Goal: Information Seeking & Learning: Learn about a topic

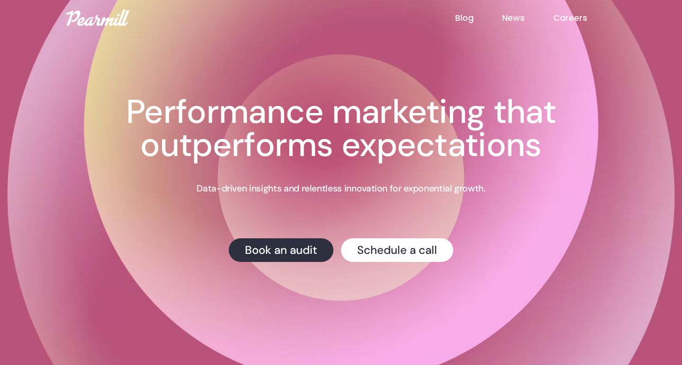
drag, startPoint x: 501, startPoint y: 284, endPoint x: 412, endPoint y: 103, distance: 201.9
click at [412, 103] on div "Creative Testing We're hosting a live webinar on testing ad creative on Feb 8th…" at bounding box center [341, 155] width 530 height 310
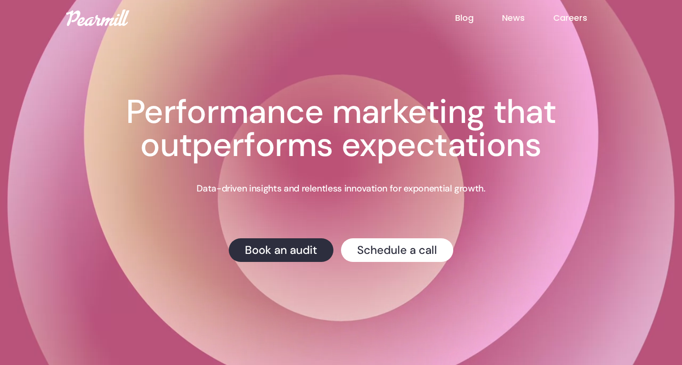
click at [357, 97] on h1 "Performance marketing that outperforms expectations" at bounding box center [341, 129] width 530 height 66
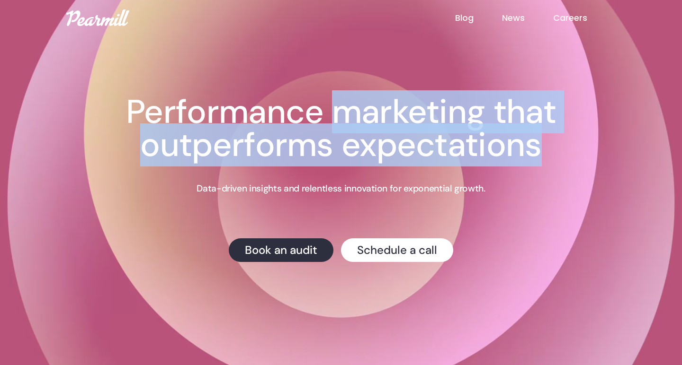
drag, startPoint x: 357, startPoint y: 97, endPoint x: 457, endPoint y: 152, distance: 114.2
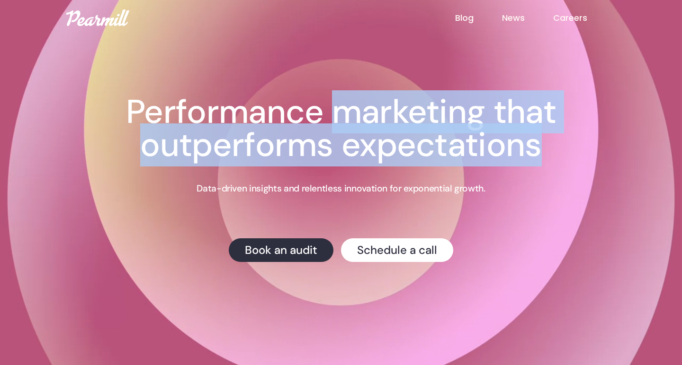
click at [457, 152] on h1 "Performance marketing that outperforms expectations" at bounding box center [341, 129] width 530 height 66
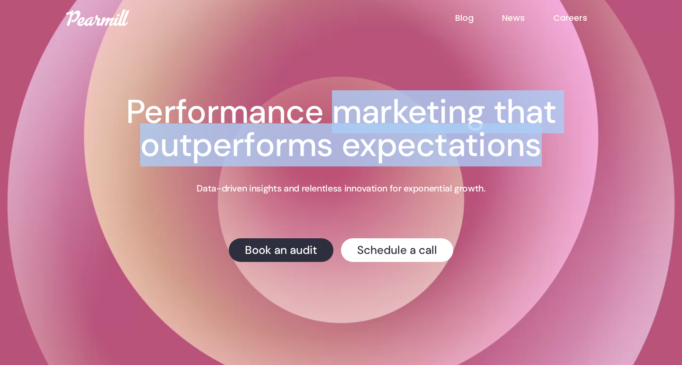
click at [457, 152] on h1 "Performance marketing that outperforms expectations" at bounding box center [341, 129] width 530 height 66
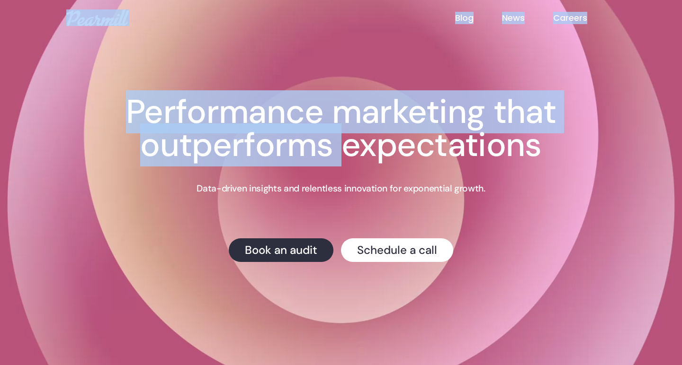
drag, startPoint x: 457, startPoint y: 152, endPoint x: 71, endPoint y: 24, distance: 407.1
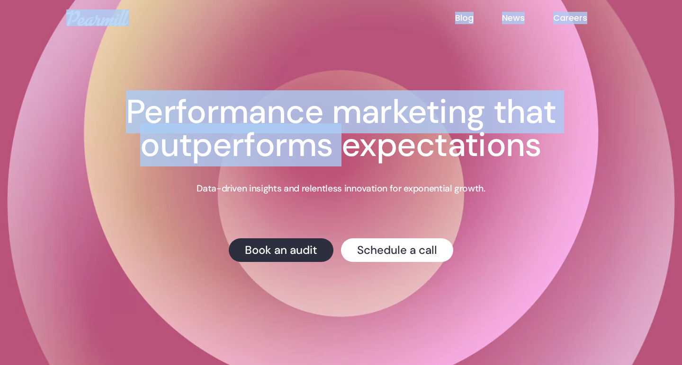
click at [92, 47] on div "Creative Testing We're hosting a live webinar on testing ad creative on Feb 8th…" at bounding box center [341, 155] width 530 height 310
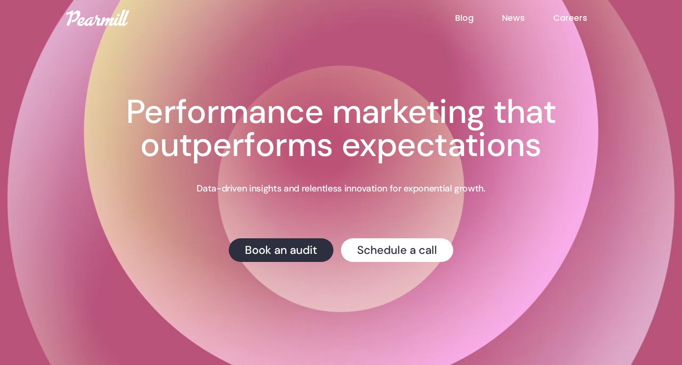
click at [509, 168] on div "Performance marketing that outperforms expectations" at bounding box center [341, 134] width 530 height 76
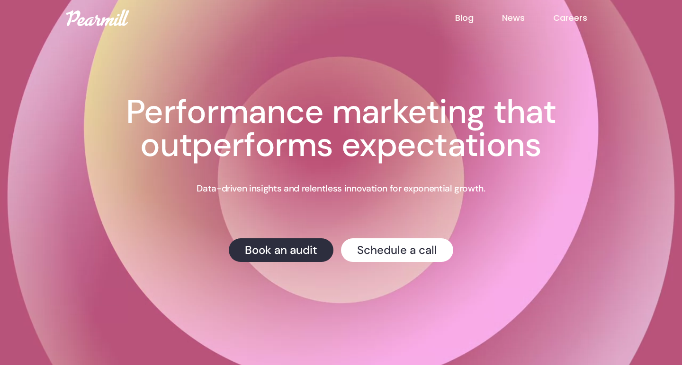
click at [535, 145] on h1 "Performance marketing that outperforms expectations" at bounding box center [341, 129] width 530 height 66
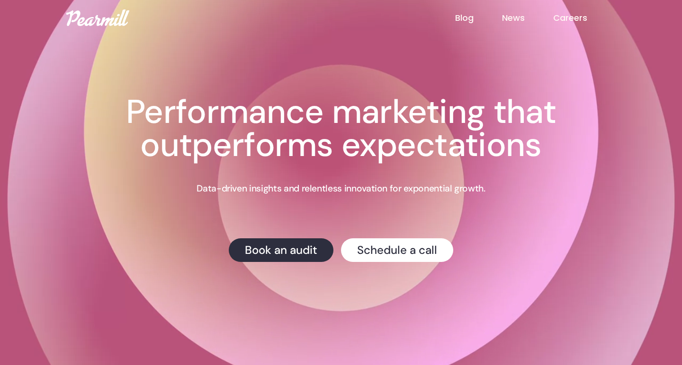
click at [514, 183] on div "Creative Testing We're hosting a live webinar on testing ad creative on Feb 8th…" at bounding box center [341, 179] width 530 height 167
click at [488, 144] on h1 "Performance marketing that outperforms expectations" at bounding box center [341, 129] width 530 height 66
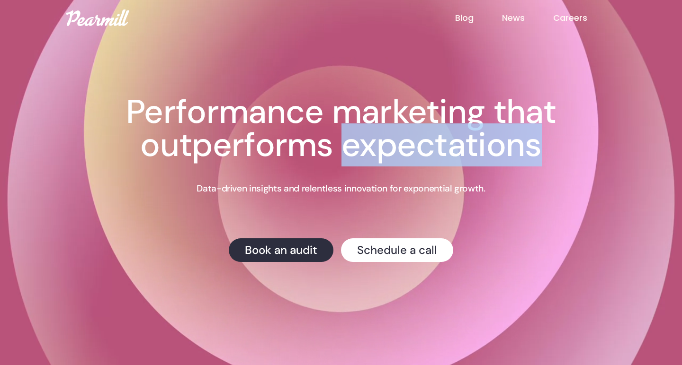
drag, startPoint x: 488, startPoint y: 144, endPoint x: 514, endPoint y: 166, distance: 34.3
click at [514, 162] on h1 "Performance marketing that outperforms expectations" at bounding box center [341, 129] width 530 height 66
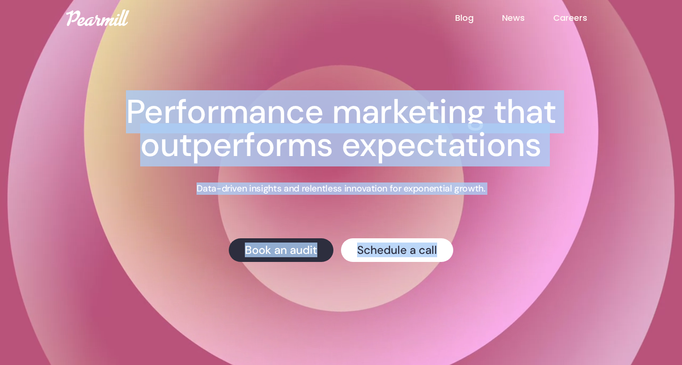
drag, startPoint x: 631, startPoint y: 113, endPoint x: 376, endPoint y: 81, distance: 257.6
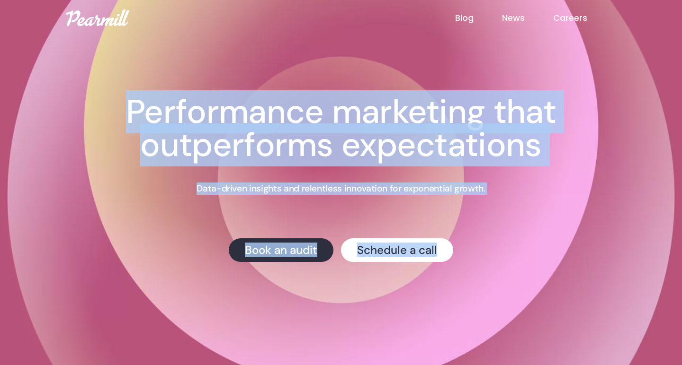
click at [376, 81] on div "Creative Testing We're hosting a live webinar on testing ad creative on Feb 8th…" at bounding box center [341, 155] width 530 height 310
drag, startPoint x: 481, startPoint y: 264, endPoint x: 98, endPoint y: 17, distance: 455.4
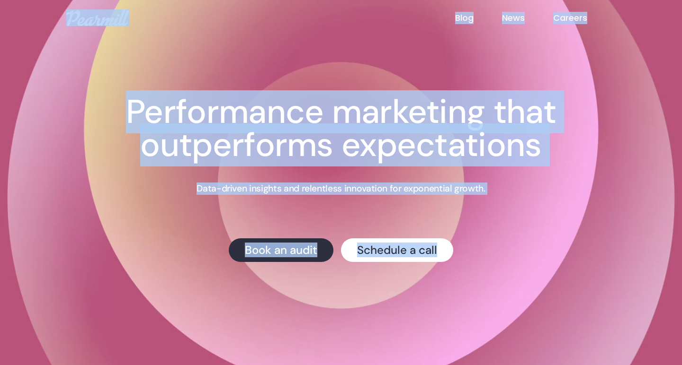
click at [280, 110] on h1 "Performance marketing that outperforms expectations" at bounding box center [341, 129] width 530 height 66
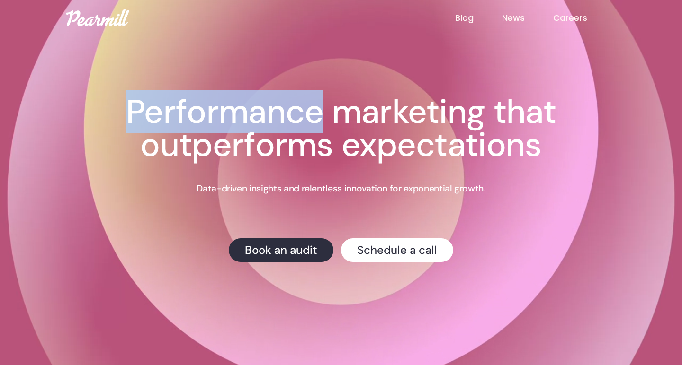
click at [280, 110] on h1 "Performance marketing that outperforms expectations" at bounding box center [341, 129] width 530 height 66
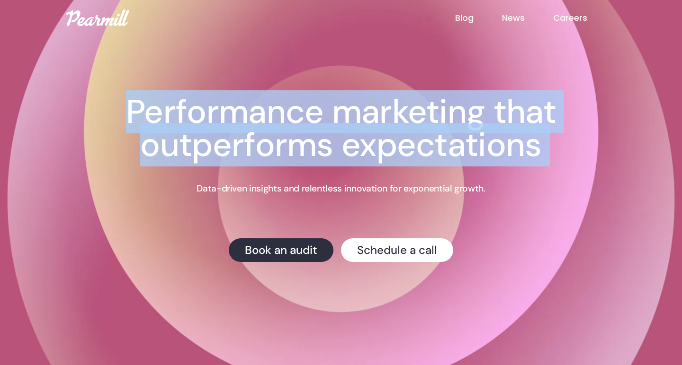
click at [280, 110] on h1 "Performance marketing that outperforms expectations" at bounding box center [341, 129] width 530 height 66
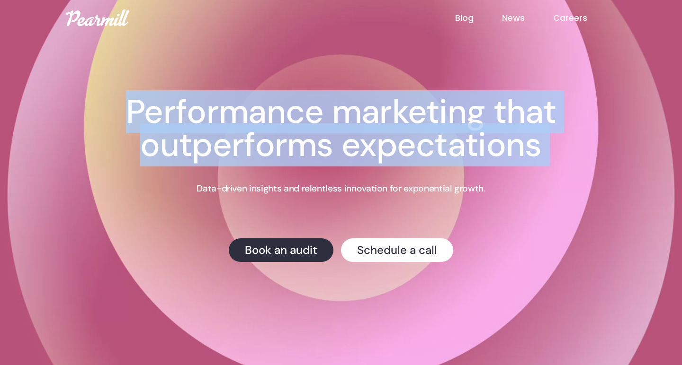
click at [280, 110] on h1 "Performance marketing that outperforms expectations" at bounding box center [341, 129] width 530 height 66
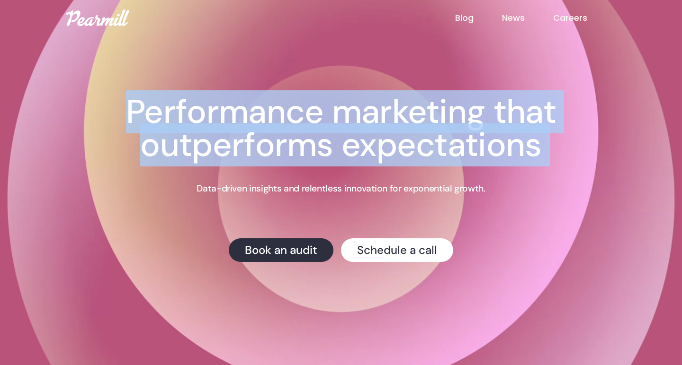
click at [280, 110] on h1 "Performance marketing that outperforms expectations" at bounding box center [341, 129] width 530 height 66
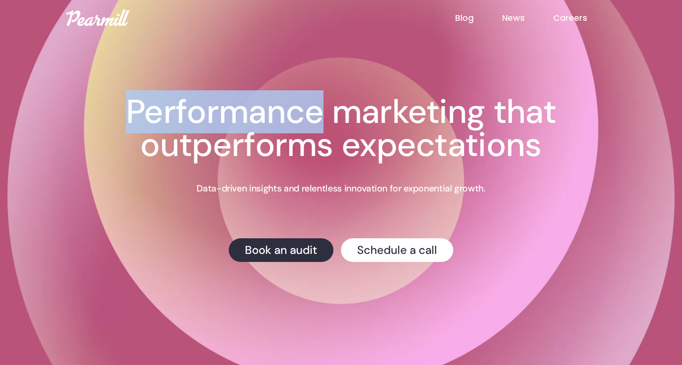
click at [280, 110] on h1 "Performance marketing that outperforms expectations" at bounding box center [341, 129] width 530 height 66
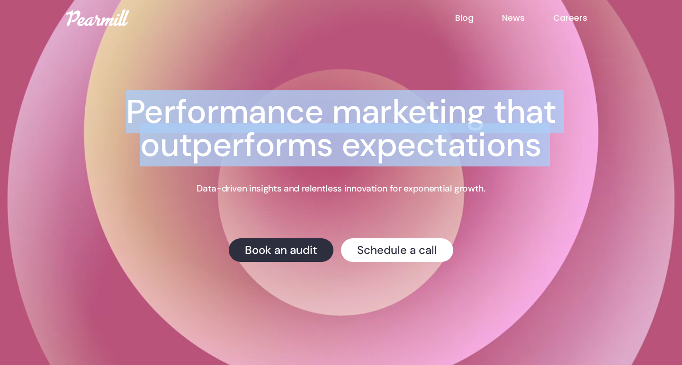
click at [280, 110] on h1 "Performance marketing that outperforms expectations" at bounding box center [341, 129] width 530 height 66
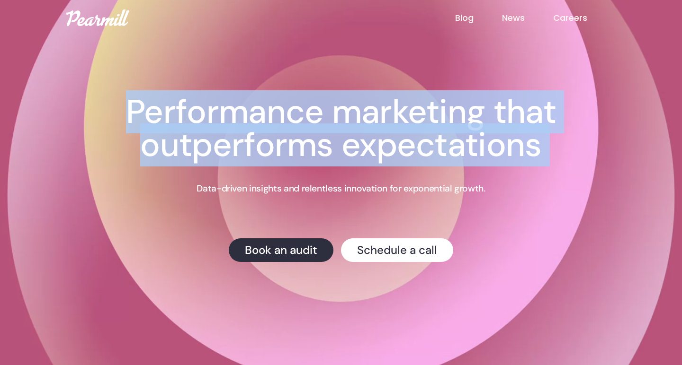
click at [280, 110] on h1 "Performance marketing that outperforms expectations" at bounding box center [341, 129] width 530 height 66
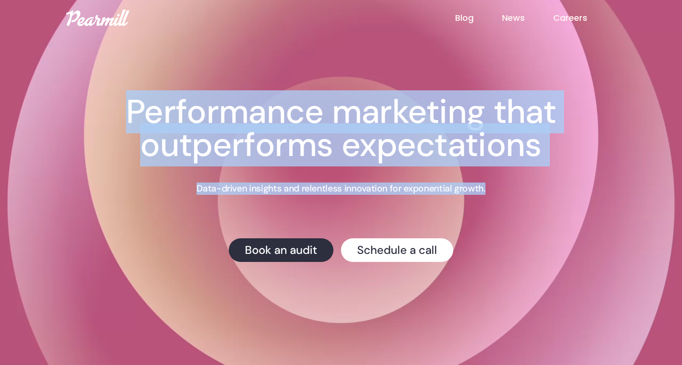
drag, startPoint x: 131, startPoint y: 109, endPoint x: 514, endPoint y: 227, distance: 401.5
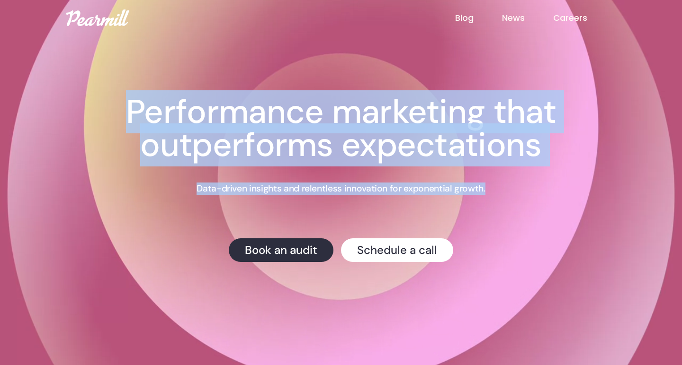
click at [514, 227] on div "Creative Testing We're hosting a live webinar on testing ad creative on Feb 8th…" at bounding box center [341, 179] width 530 height 167
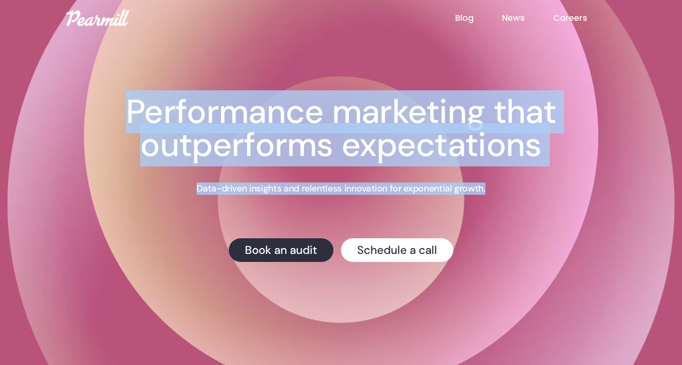
click at [514, 227] on div "Creative Testing We're hosting a live webinar on testing ad creative on Feb 8th…" at bounding box center [341, 179] width 530 height 167
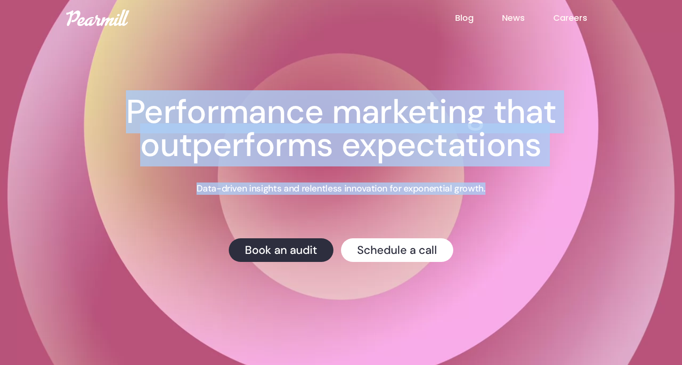
drag, startPoint x: 489, startPoint y: 186, endPoint x: 81, endPoint y: 105, distance: 416.0
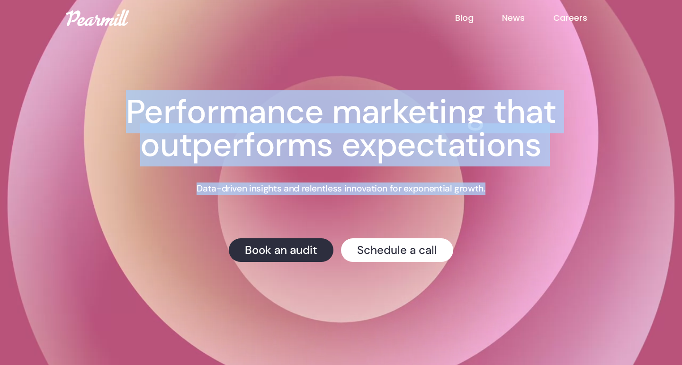
click at [81, 105] on div "Creative Testing We're hosting a live webinar on testing ad creative on Feb 8th…" at bounding box center [341, 179] width 530 height 167
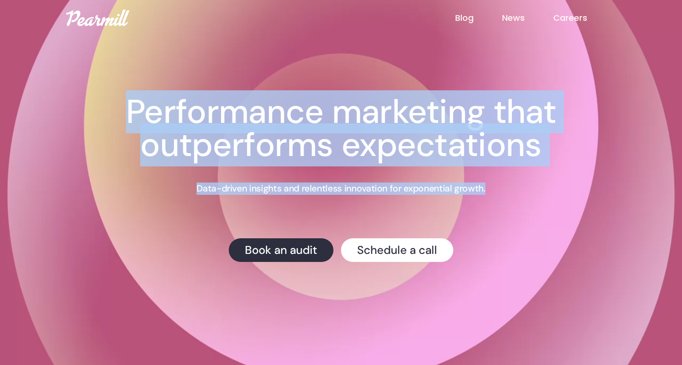
click at [81, 105] on h1 "Performance marketing that outperforms expectations" at bounding box center [341, 129] width 530 height 66
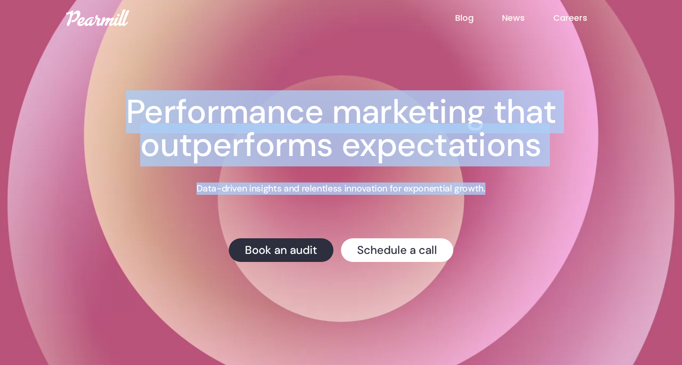
drag, startPoint x: 81, startPoint y: 105, endPoint x: 508, endPoint y: 201, distance: 437.3
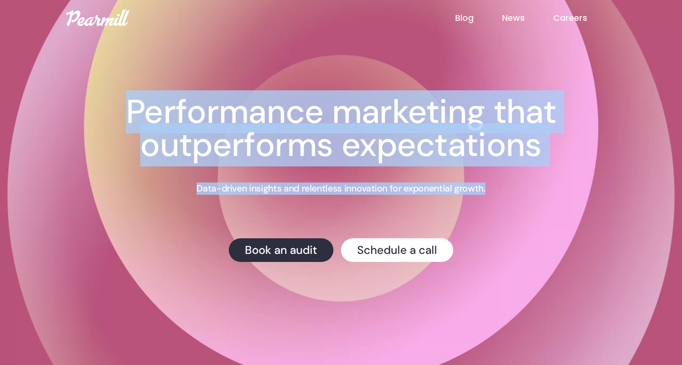
click at [508, 201] on div "Creative Testing We're hosting a live webinar on testing ad creative on Feb 8th…" at bounding box center [341, 179] width 530 height 167
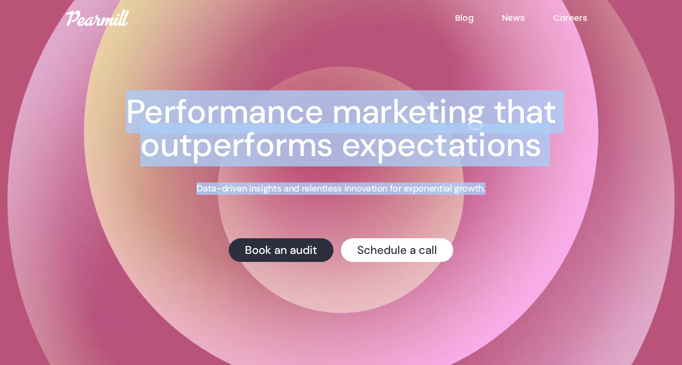
click at [508, 201] on div "Creative Testing We're hosting a live webinar on testing ad creative on Feb 8th…" at bounding box center [341, 179] width 530 height 167
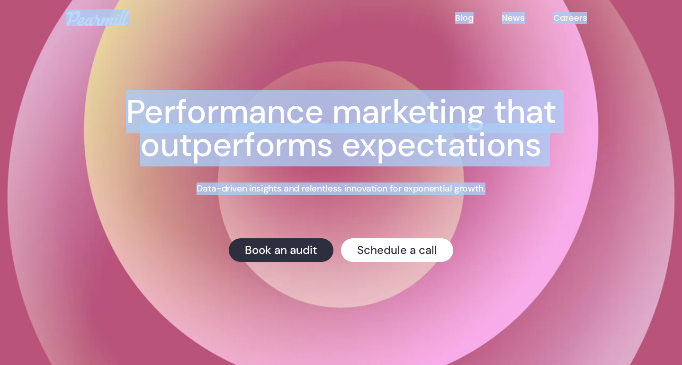
drag, startPoint x: 497, startPoint y: 193, endPoint x: 66, endPoint y: 17, distance: 465.3
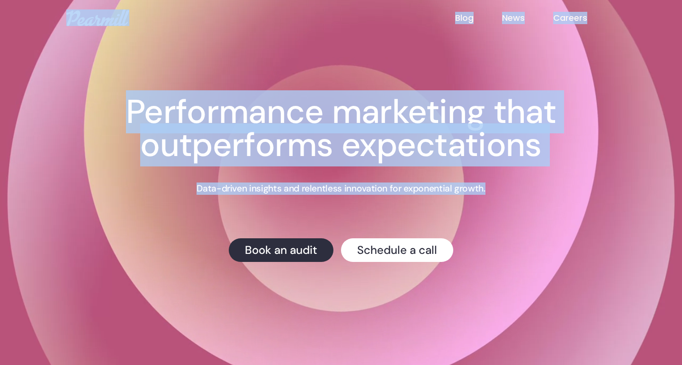
click at [35, 15] on video at bounding box center [341, 182] width 682 height 365
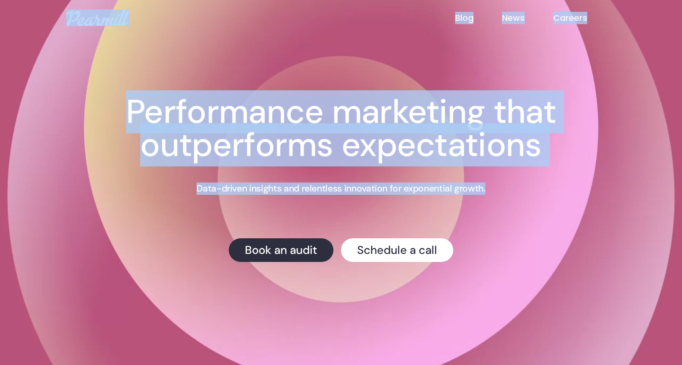
click at [35, 15] on video at bounding box center [341, 182] width 682 height 365
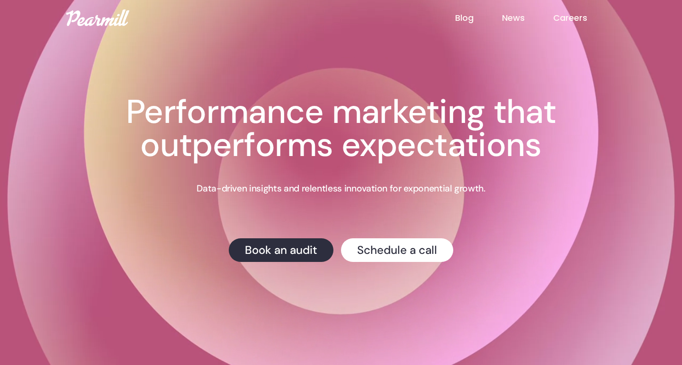
click at [151, 66] on div "Creative Testing We're hosting a live webinar on testing ad creative on Feb 8th…" at bounding box center [341, 155] width 530 height 310
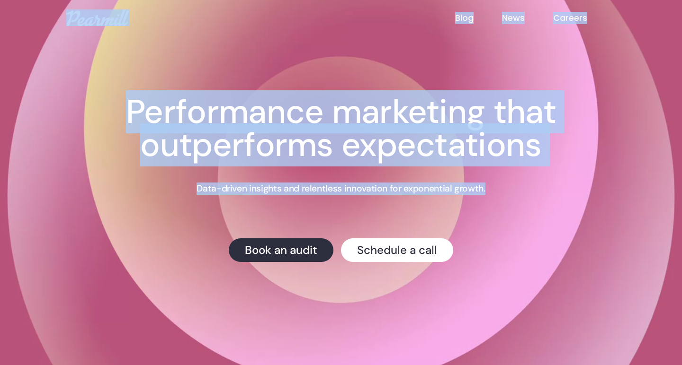
drag, startPoint x: 500, startPoint y: 198, endPoint x: 158, endPoint y: 23, distance: 384.4
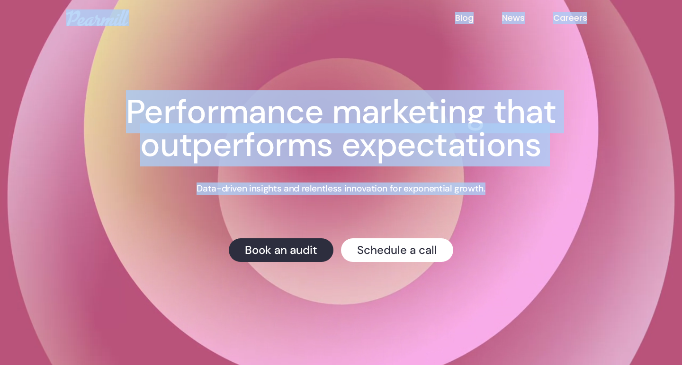
click at [50, 12] on video at bounding box center [341, 182] width 682 height 365
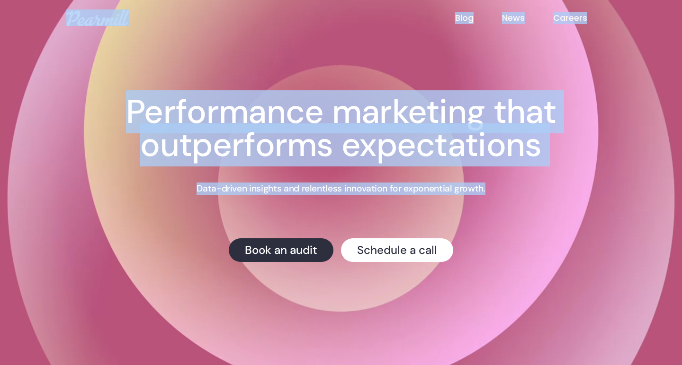
click at [50, 12] on video at bounding box center [341, 182] width 682 height 365
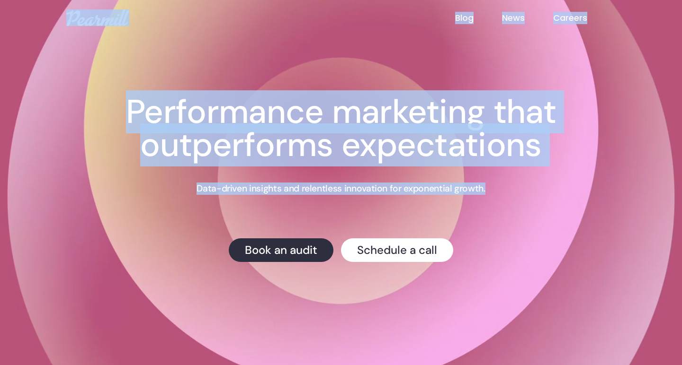
click at [24, 8] on video at bounding box center [341, 182] width 682 height 365
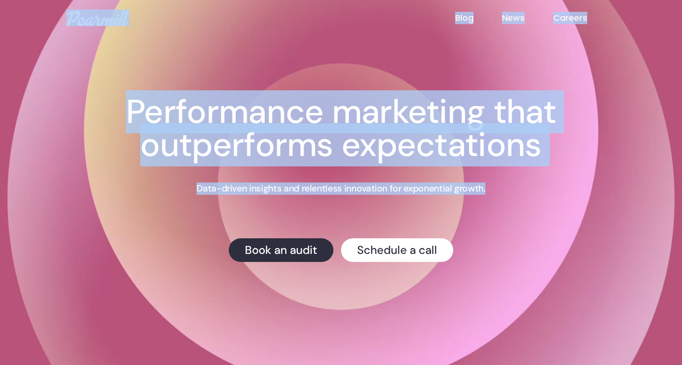
click at [387, 156] on h1 "Performance marketing that outperforms expectations" at bounding box center [341, 129] width 530 height 66
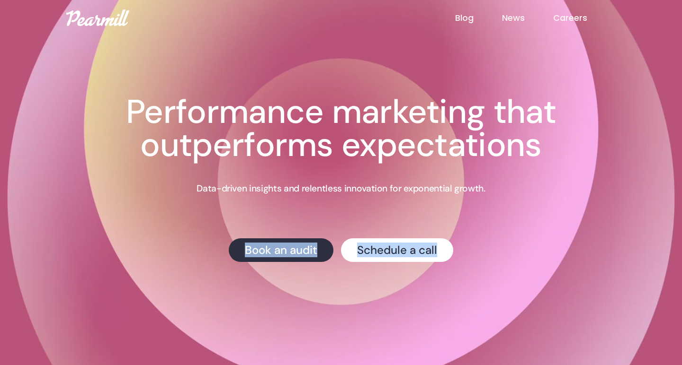
drag, startPoint x: 495, startPoint y: 191, endPoint x: 47, endPoint y: 8, distance: 483.3
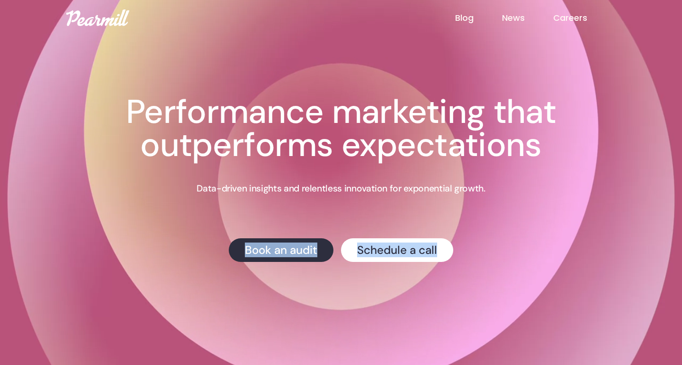
click at [47, 8] on div "Creative Testing We're hosting a live webinar on testing ad creative on Feb 8th…" at bounding box center [341, 182] width 682 height 365
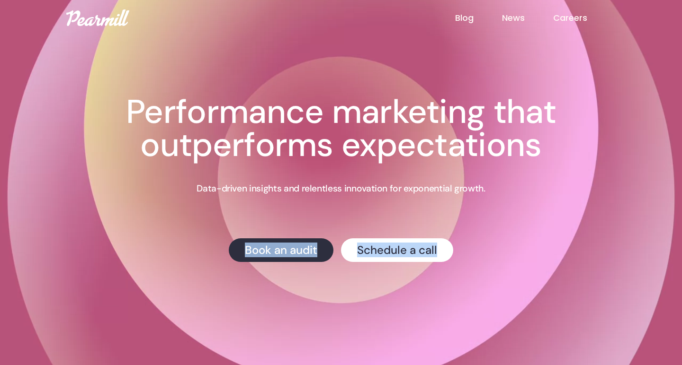
click at [47, 8] on video at bounding box center [341, 182] width 682 height 365
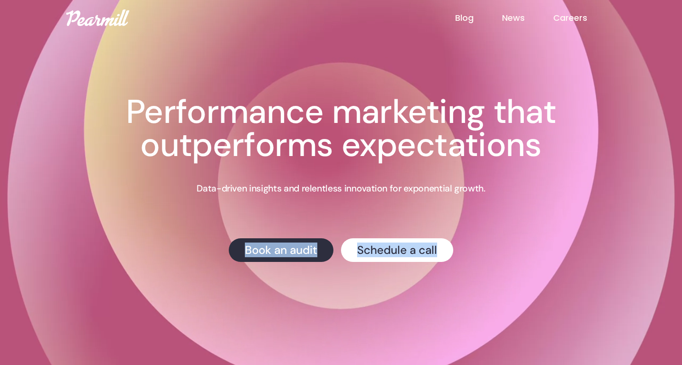
click at [47, 8] on video at bounding box center [341, 182] width 682 height 365
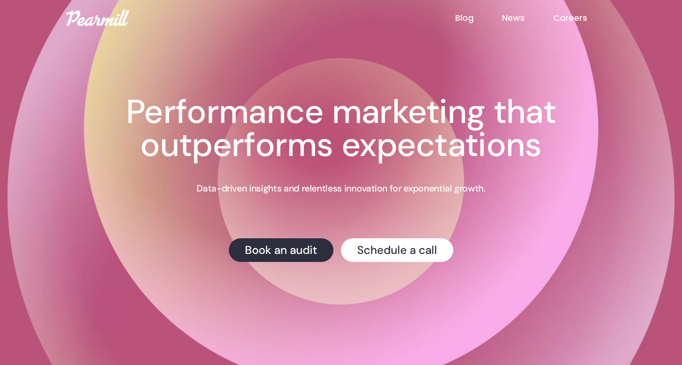
click at [451, 162] on h1 "Performance marketing that outperforms expectations" at bounding box center [341, 129] width 530 height 66
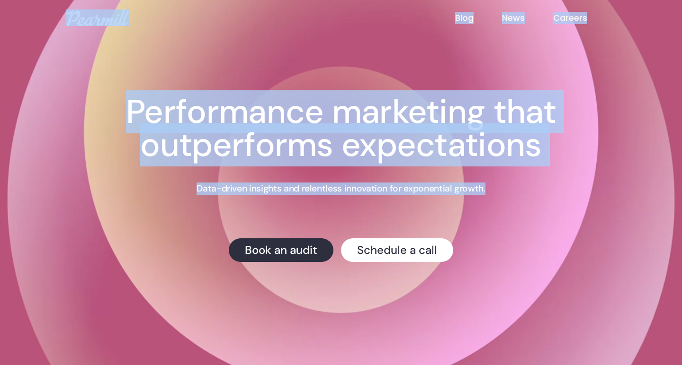
drag, startPoint x: 495, startPoint y: 195, endPoint x: 91, endPoint y: 18, distance: 440.8
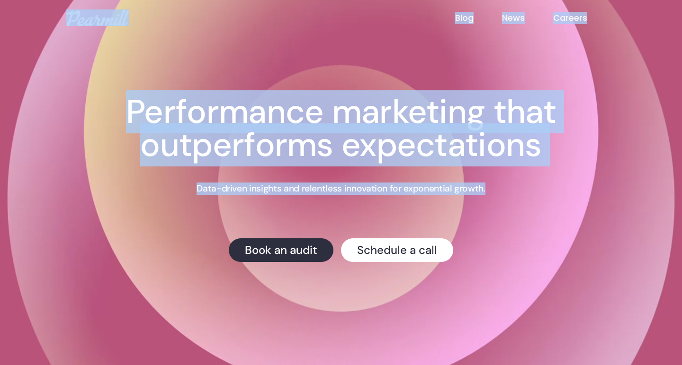
click at [142, 64] on div "Creative Testing We're hosting a live webinar on testing ad creative on Feb 8th…" at bounding box center [341, 155] width 530 height 310
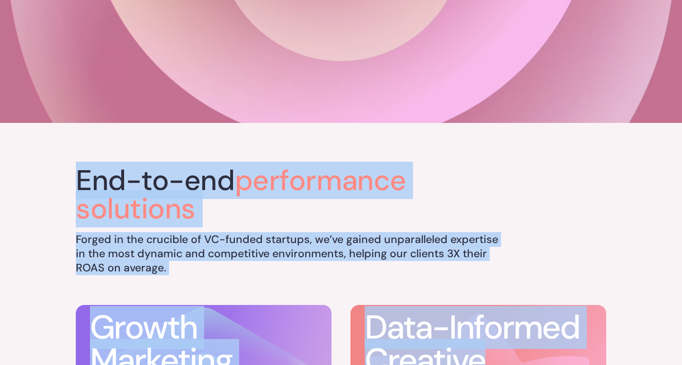
scroll to position [264, 0]
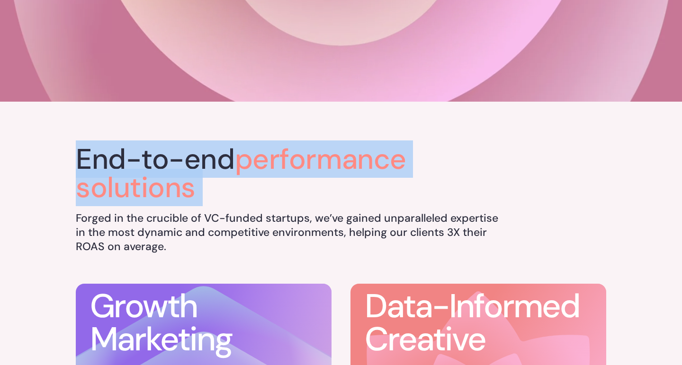
drag, startPoint x: 506, startPoint y: 309, endPoint x: 448, endPoint y: 206, distance: 117.4
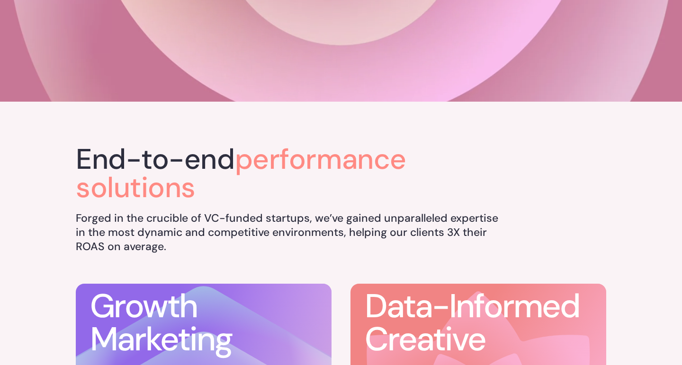
click at [448, 206] on div "End-to-end performance solutions Forged in the crucible of VC-funded startups, …" at bounding box center [288, 199] width 424 height 109
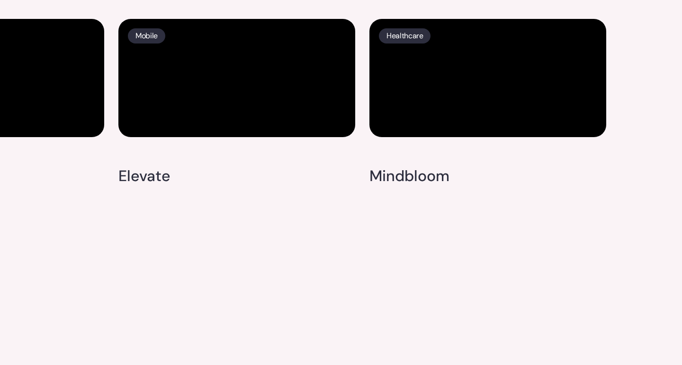
scroll to position [2738, 0]
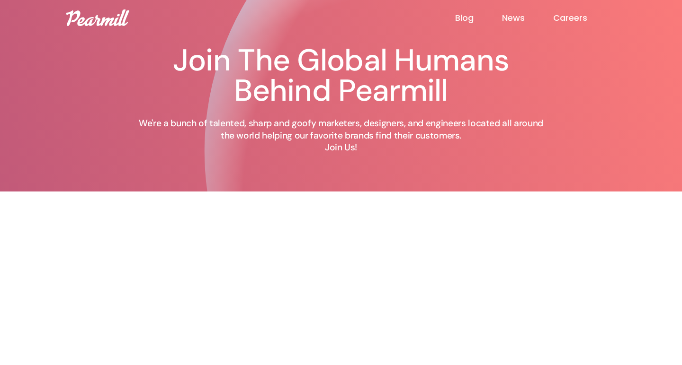
click at [236, 65] on h1 "Join The Global Humans Behind Pearmill" at bounding box center [341, 75] width 417 height 61
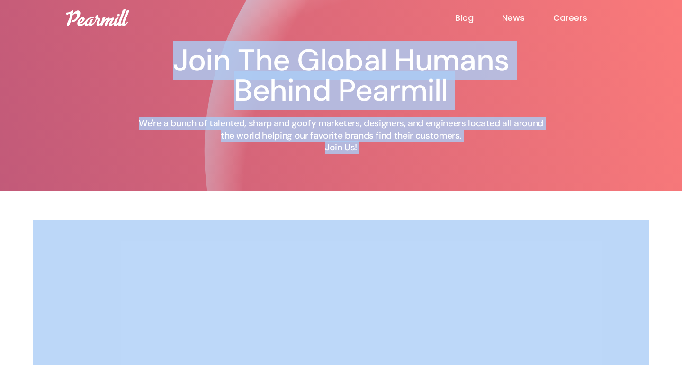
click at [229, 46] on h1 "Join The Global Humans Behind Pearmill" at bounding box center [341, 75] width 417 height 61
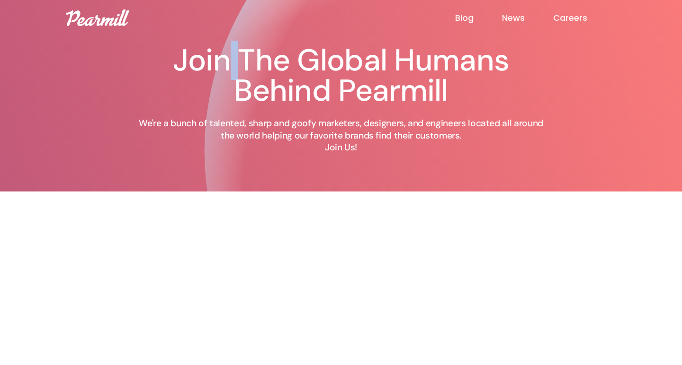
click at [229, 46] on h1 "Join The Global Humans Behind Pearmill" at bounding box center [341, 75] width 417 height 61
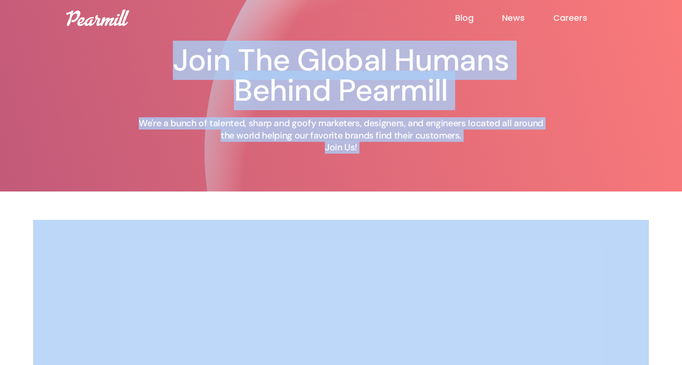
click at [513, 20] on link "News" at bounding box center [527, 17] width 51 height 11
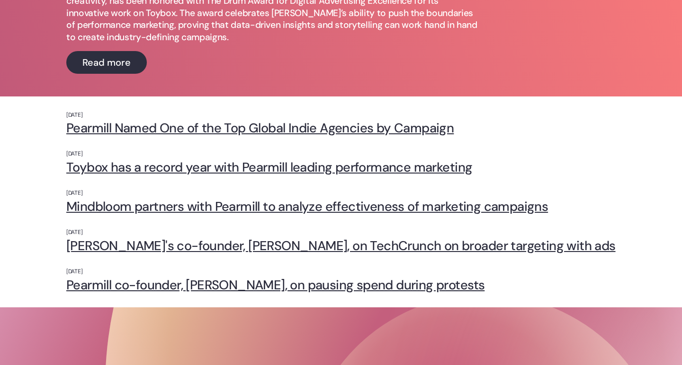
scroll to position [184, 0]
